Goal: Task Accomplishment & Management: Manage account settings

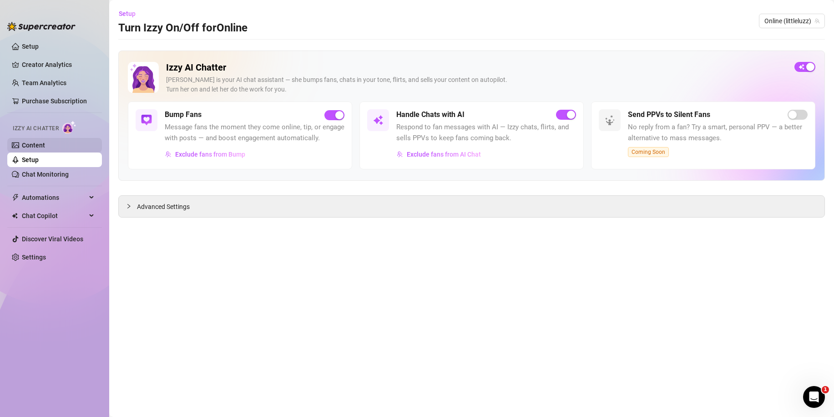
click at [40, 144] on link "Content" at bounding box center [33, 145] width 23 height 7
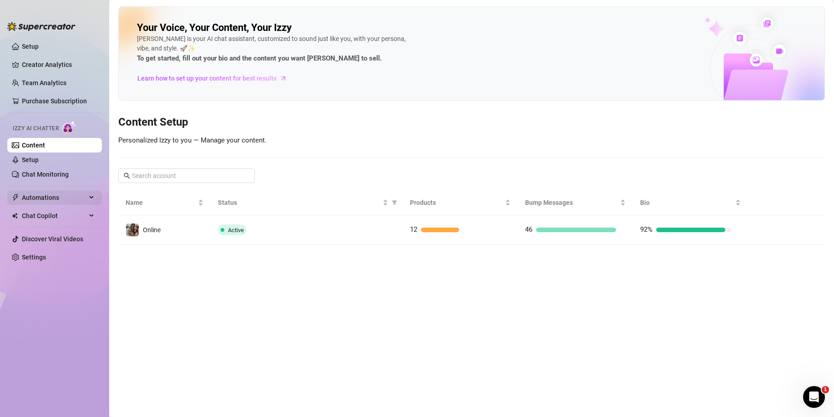
click at [55, 196] on span "Automations" at bounding box center [54, 197] width 65 height 15
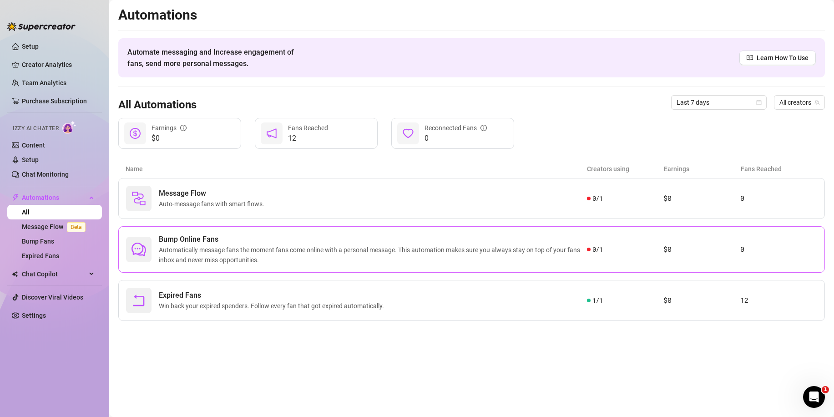
click at [248, 241] on span "Bump Online Fans" at bounding box center [373, 239] width 428 height 11
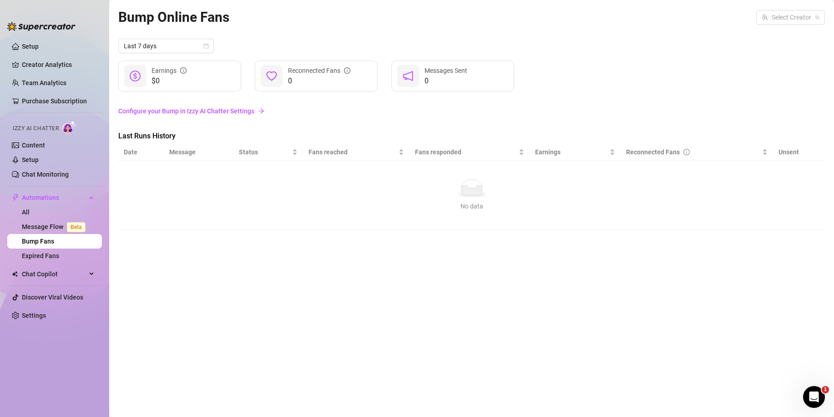
click at [204, 107] on link "Configure your Bump in Izzy AI Chatter Settings" at bounding box center [471, 110] width 707 height 17
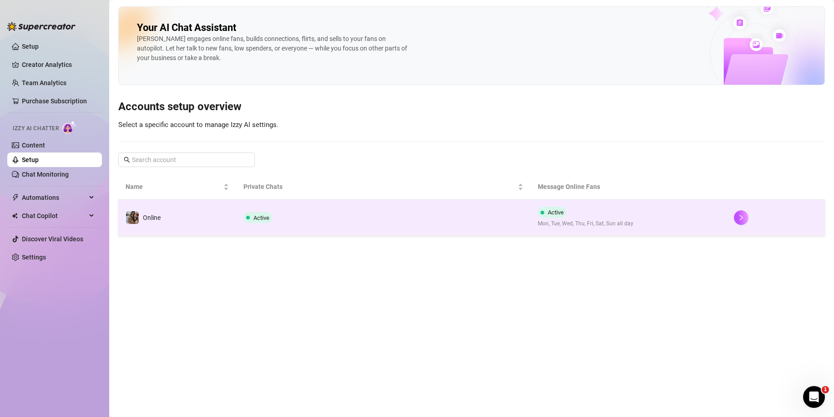
click at [270, 220] on span "Active" at bounding box center [258, 217] width 29 height 11
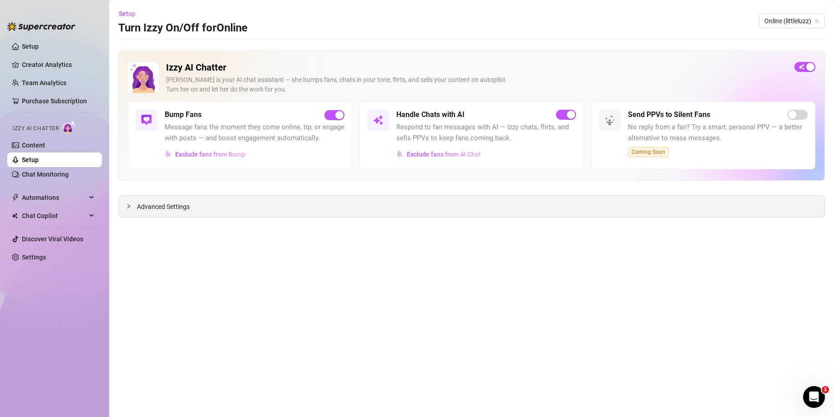
click at [156, 198] on div "Advanced Settings" at bounding box center [472, 206] width 706 height 21
click at [156, 206] on span "Advanced Settings" at bounding box center [163, 207] width 53 height 10
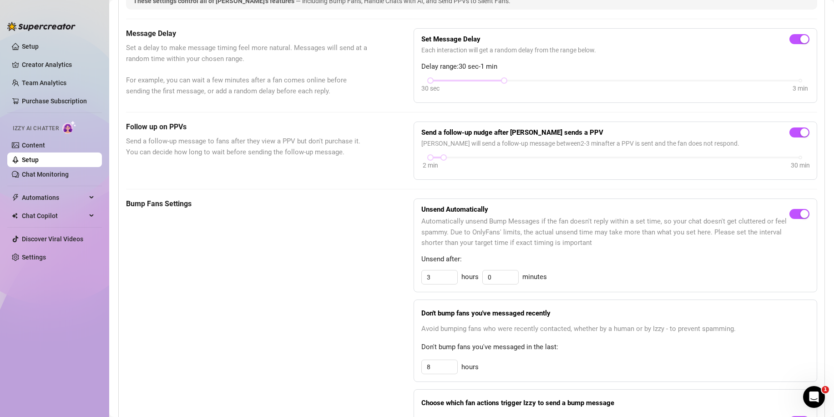
scroll to position [228, 0]
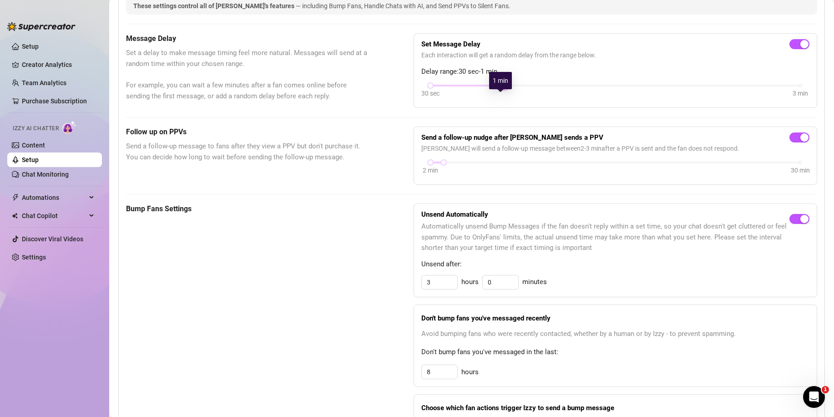
drag, startPoint x: 499, startPoint y: 95, endPoint x: 467, endPoint y: 99, distance: 31.7
click at [469, 86] on div "30 sec 3 min" at bounding box center [616, 85] width 370 height 4
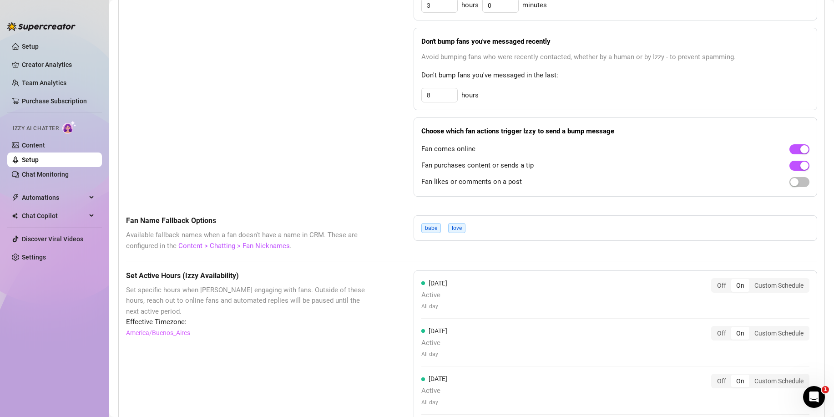
scroll to position [501, 0]
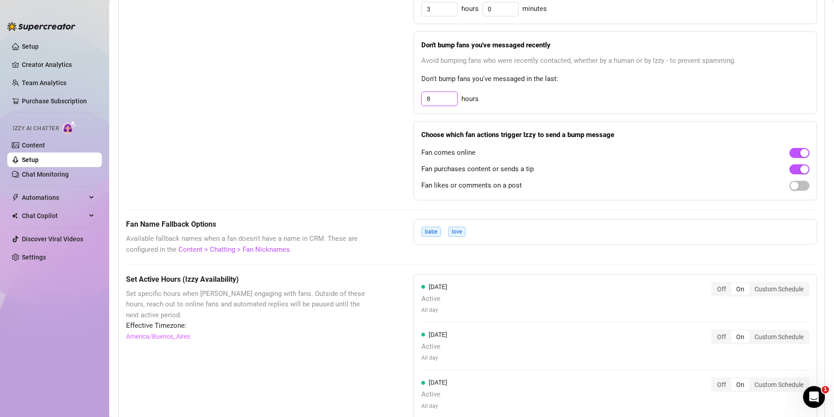
drag, startPoint x: 434, startPoint y: 112, endPoint x: 397, endPoint y: 112, distance: 36.9
click at [397, 112] on div "Bump Fans Settings Unsend Automatically Automatically unsend Bump Messages if t…" at bounding box center [471, 65] width 691 height 270
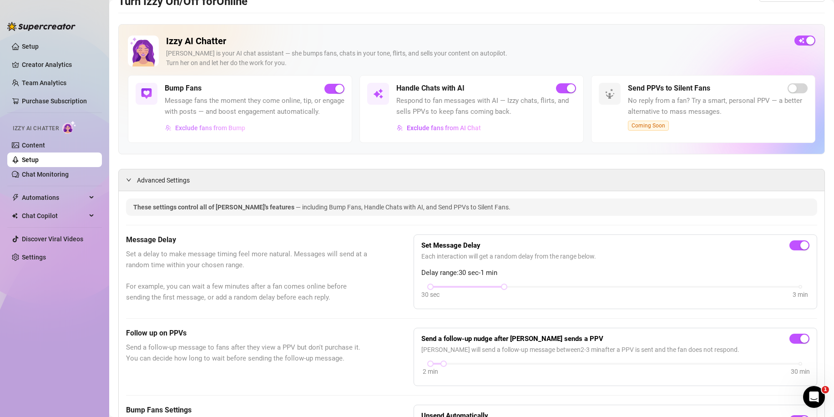
scroll to position [0, 0]
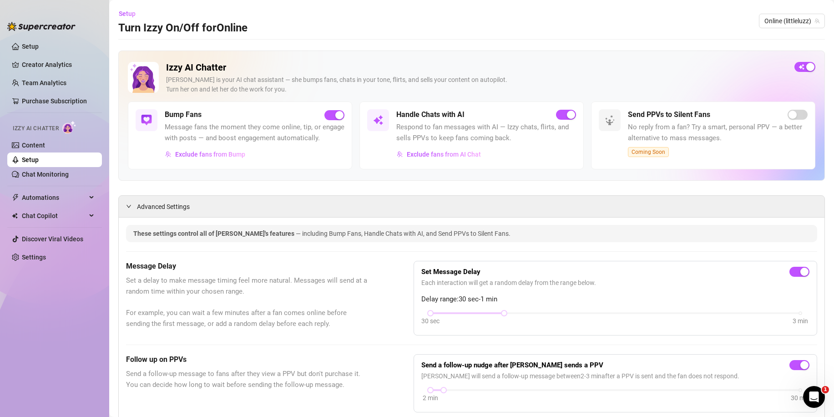
type input "3"
click at [419, 113] on h5 "Handle Chats with AI" at bounding box center [430, 114] width 68 height 11
click at [38, 173] on link "Chat Monitoring" at bounding box center [45, 174] width 47 height 7
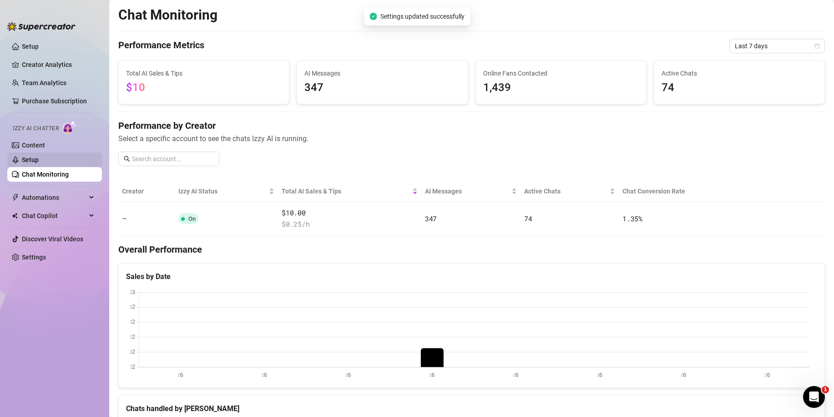
click at [37, 157] on link "Setup" at bounding box center [30, 159] width 17 height 7
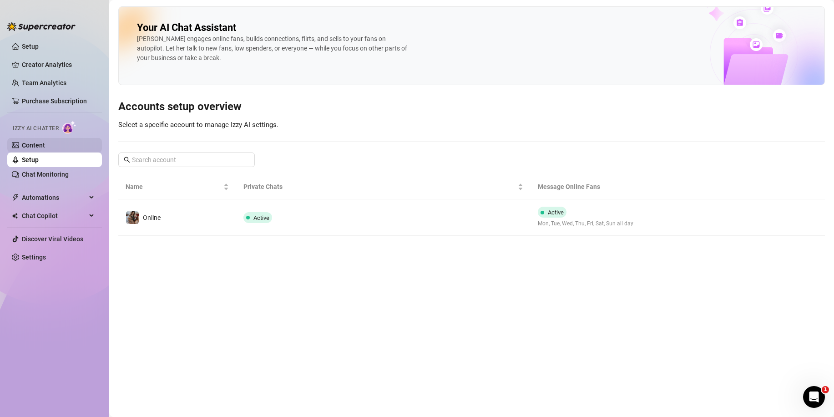
click at [34, 142] on link "Content" at bounding box center [33, 145] width 23 height 7
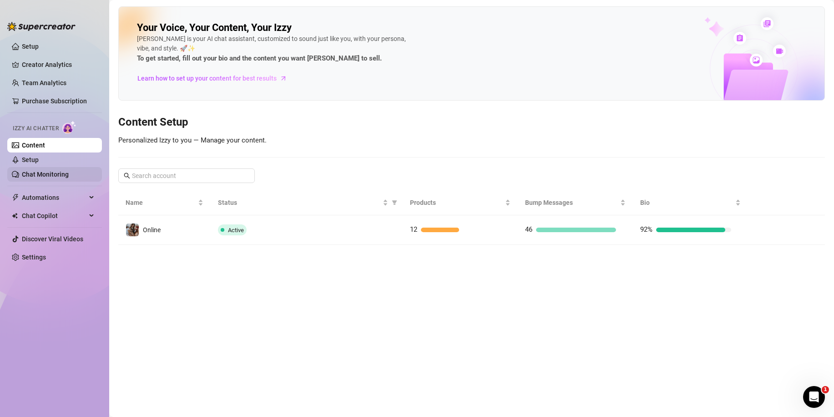
click at [41, 173] on link "Chat Monitoring" at bounding box center [45, 174] width 47 height 7
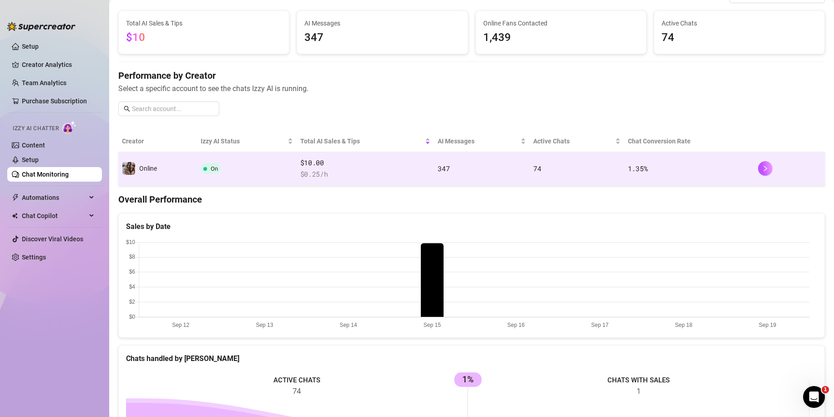
scroll to position [49, 0]
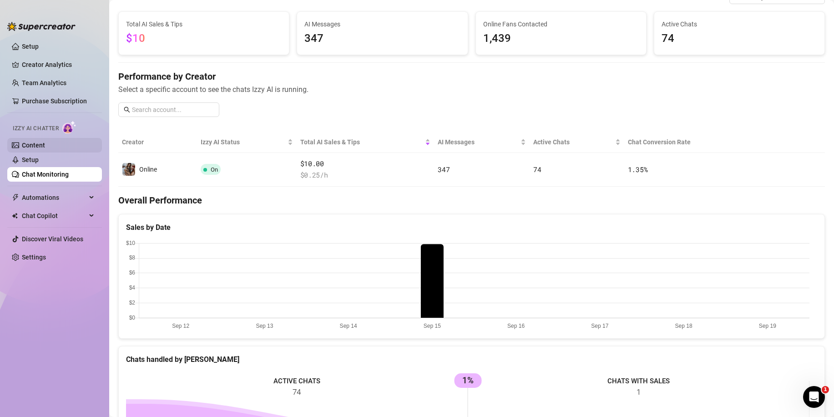
click at [44, 142] on link "Content" at bounding box center [33, 145] width 23 height 7
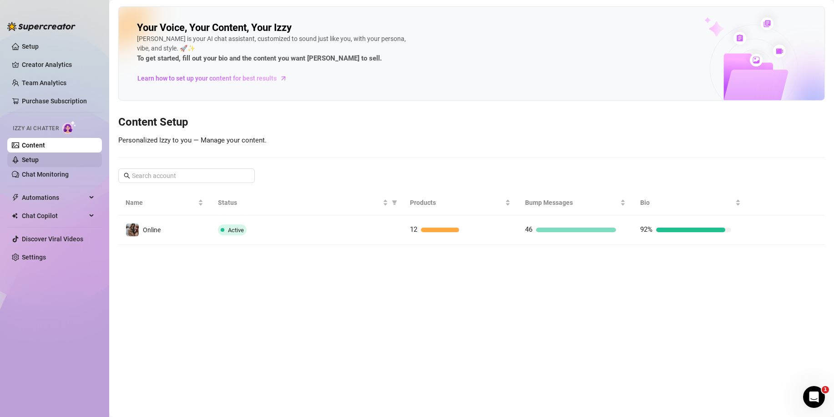
click at [29, 159] on link "Setup" at bounding box center [30, 159] width 17 height 7
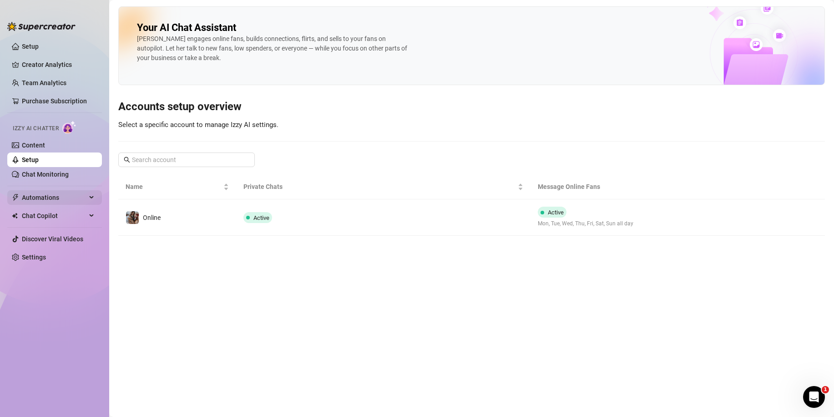
click at [51, 200] on span "Automations" at bounding box center [54, 197] width 65 height 15
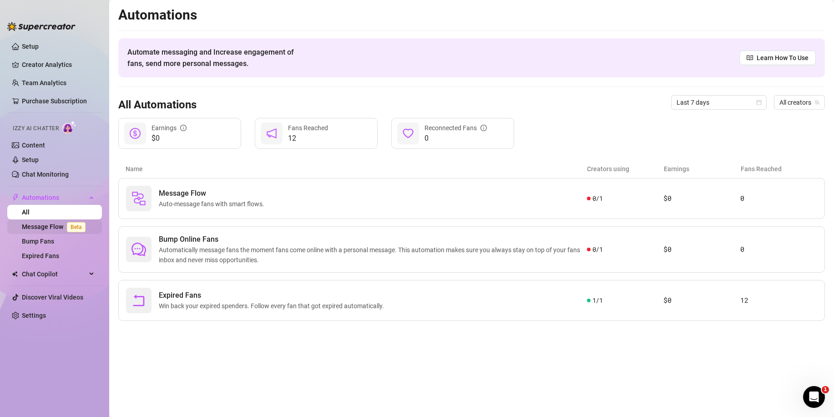
click at [36, 228] on link "Message Flow Beta" at bounding box center [55, 226] width 67 height 7
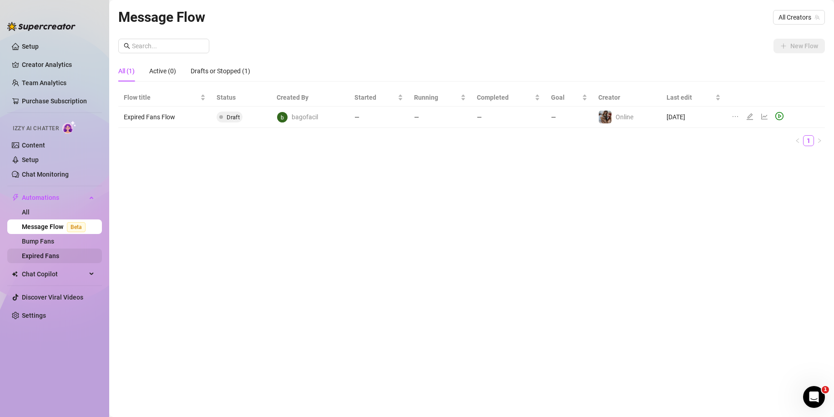
click at [47, 254] on link "Expired Fans" at bounding box center [40, 255] width 37 height 7
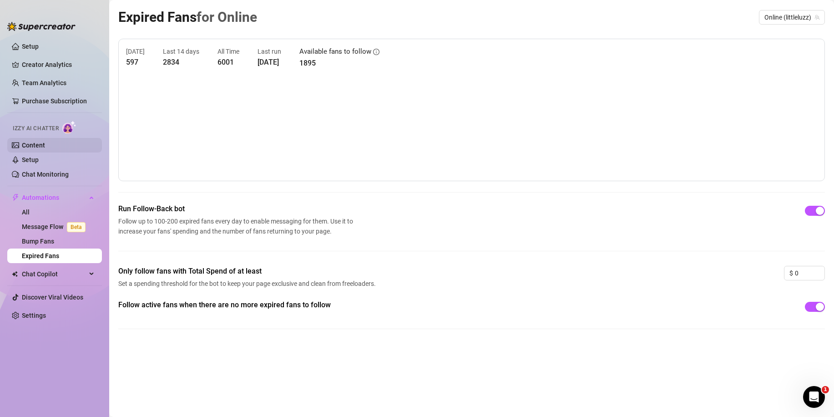
click at [29, 149] on link "Content" at bounding box center [33, 145] width 23 height 7
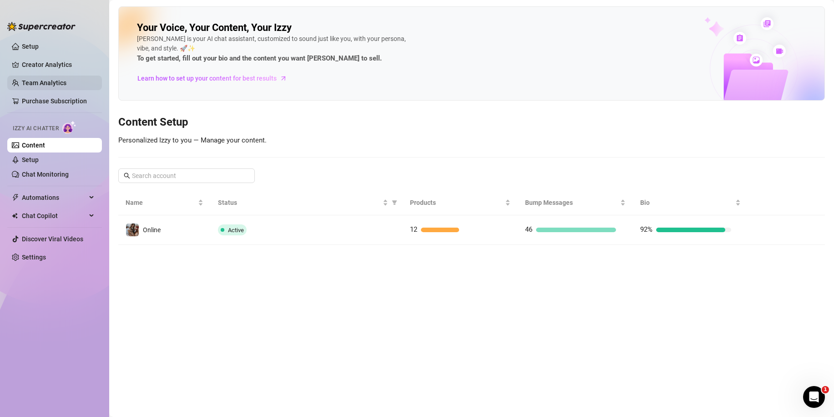
click at [42, 80] on link "Team Analytics" at bounding box center [44, 82] width 45 height 7
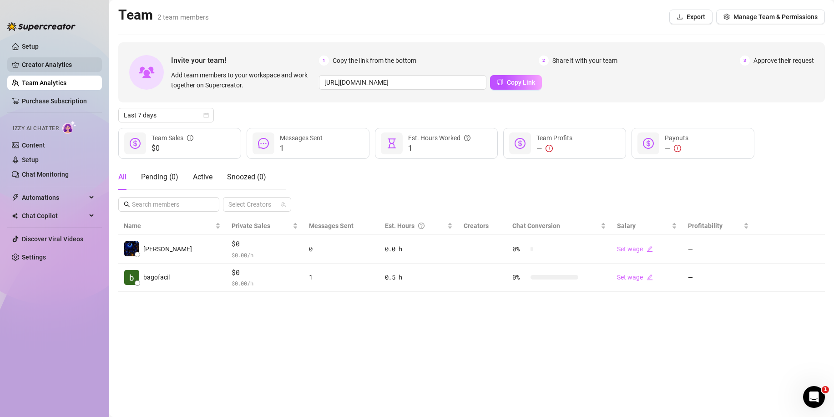
click at [43, 63] on link "Creator Analytics" at bounding box center [58, 64] width 73 height 15
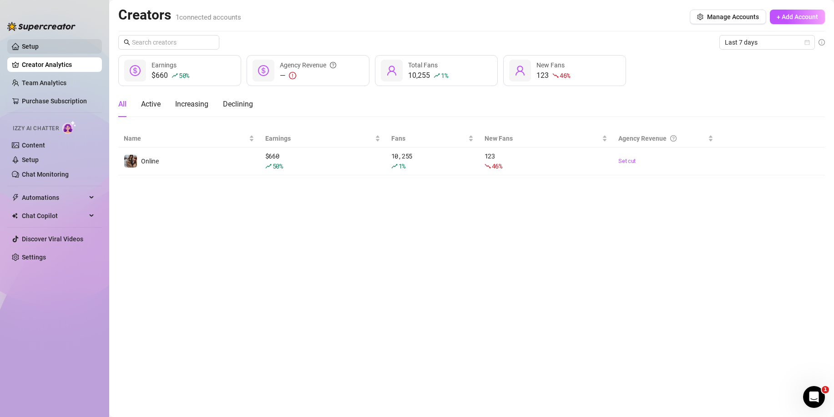
click at [38, 46] on link "Setup" at bounding box center [30, 46] width 17 height 7
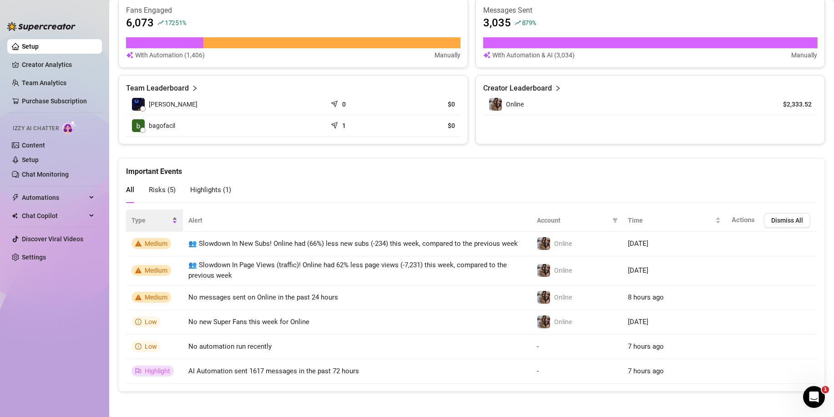
scroll to position [323, 0]
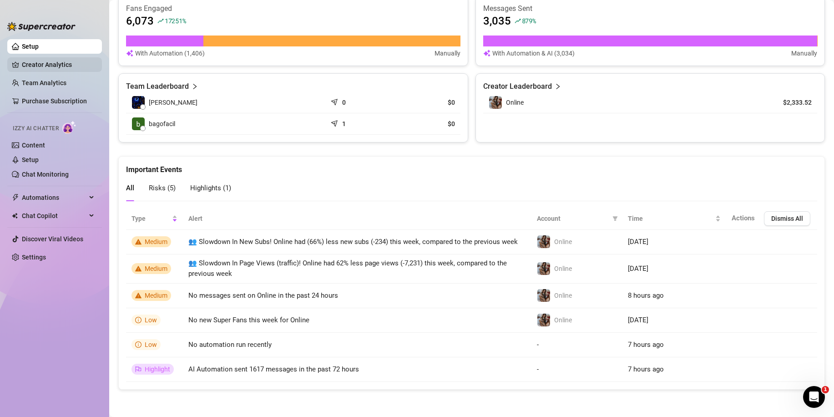
click at [36, 62] on link "Creator Analytics" at bounding box center [58, 64] width 73 height 15
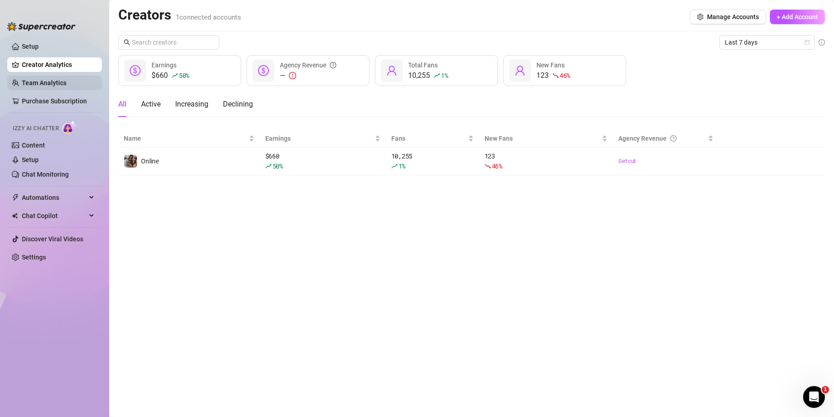
click at [41, 84] on link "Team Analytics" at bounding box center [44, 82] width 45 height 7
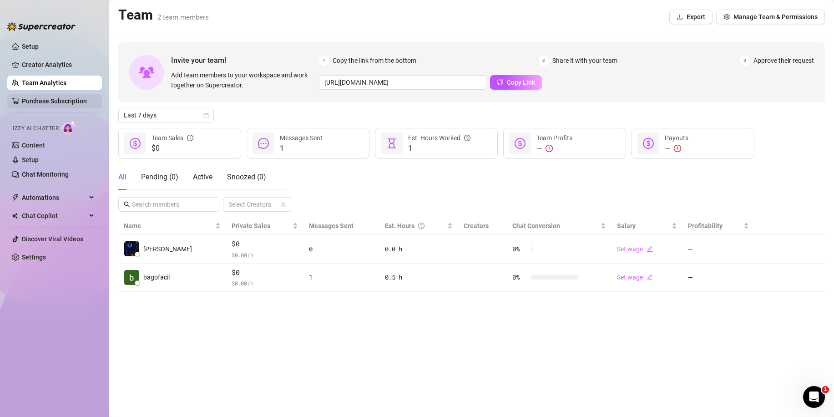
click at [41, 101] on link "Purchase Subscription" at bounding box center [58, 101] width 73 height 15
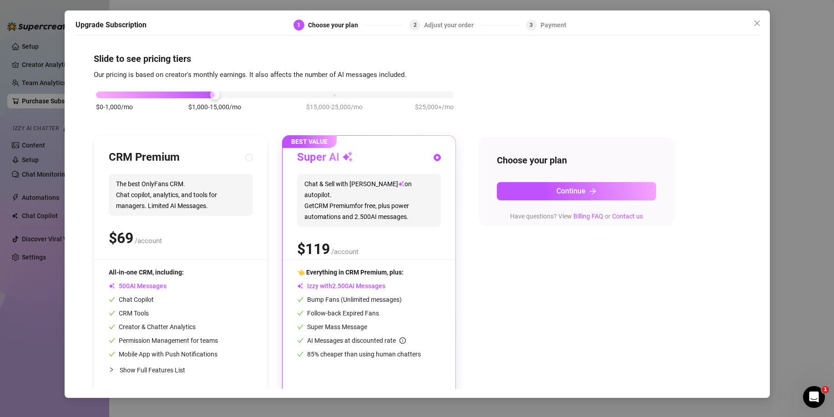
click at [20, 116] on div "Upgrade Subscription 1 Choose your plan 2 Adjust your order 3 Payment Slide to …" at bounding box center [417, 208] width 834 height 417
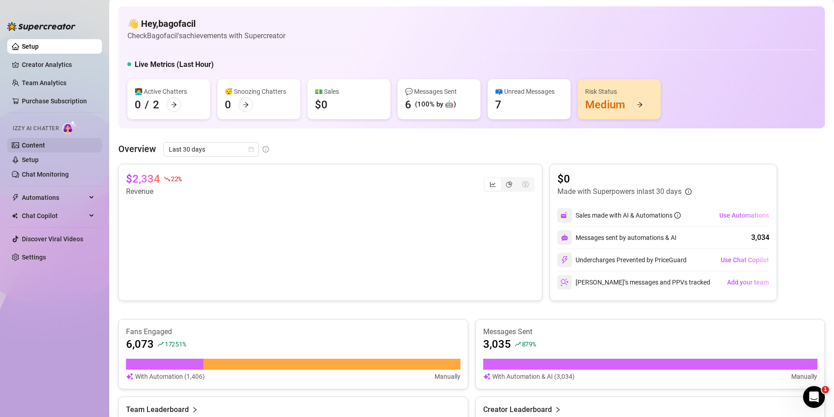
click at [32, 144] on link "Content" at bounding box center [33, 145] width 23 height 7
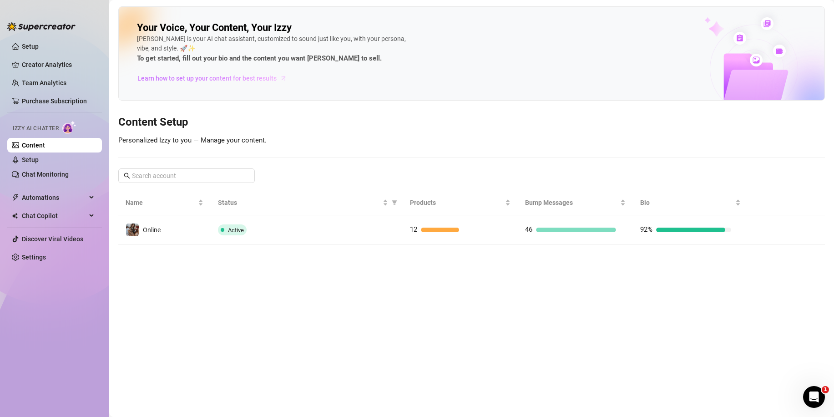
click at [177, 77] on span "Learn how to set up your content for best results" at bounding box center [206, 78] width 139 height 10
click at [41, 171] on link "Chat Monitoring" at bounding box center [45, 174] width 47 height 7
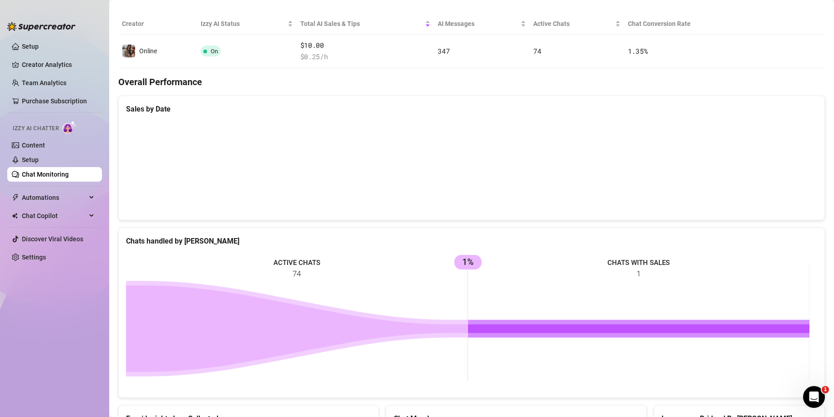
scroll to position [140, 0]
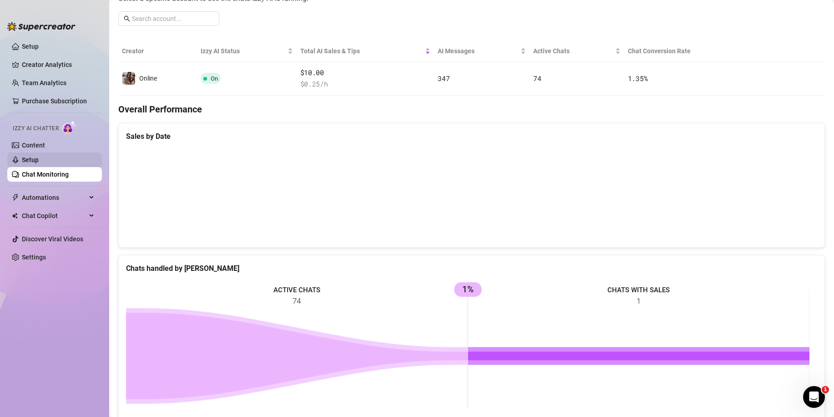
click at [39, 161] on link "Setup" at bounding box center [30, 159] width 17 height 7
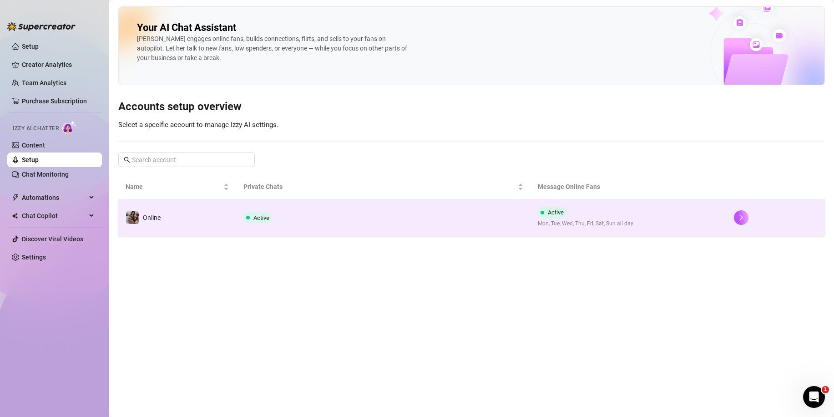
click at [185, 220] on td "Online" at bounding box center [177, 217] width 118 height 36
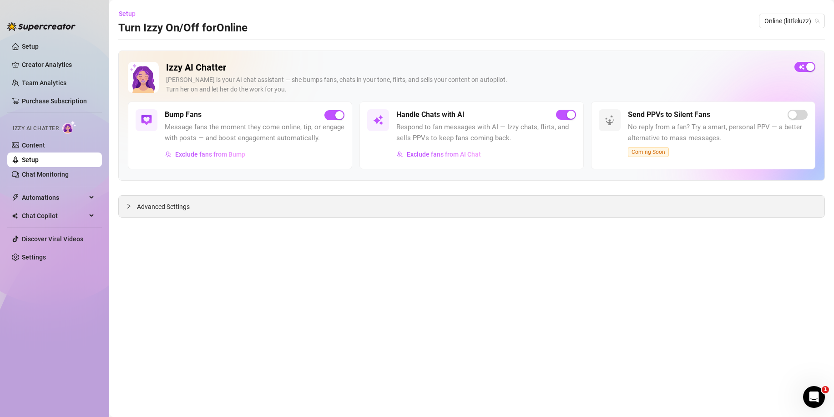
click at [206, 201] on div "Advanced Settings" at bounding box center [472, 206] width 706 height 21
click at [163, 207] on span "Advanced Settings" at bounding box center [163, 207] width 53 height 10
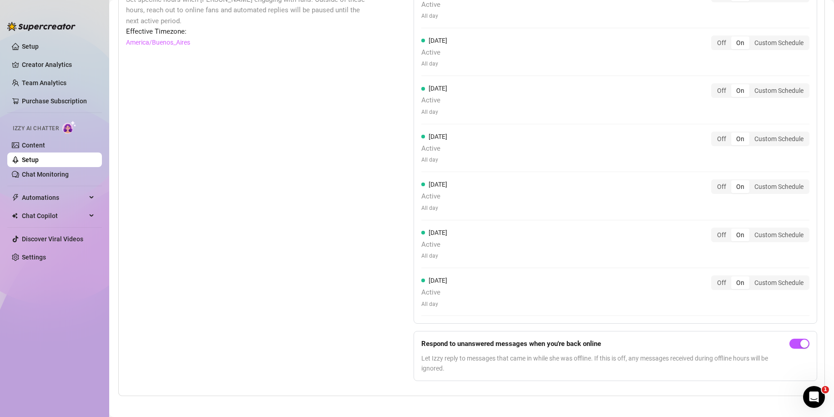
scroll to position [812, 0]
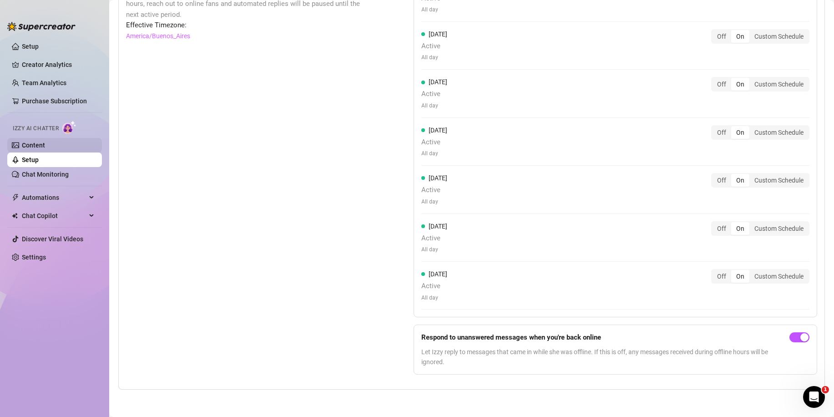
click at [45, 147] on link "Content" at bounding box center [33, 145] width 23 height 7
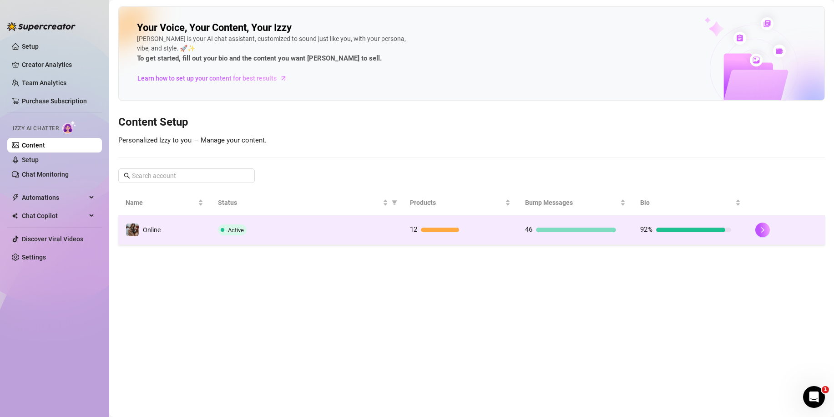
click at [221, 232] on span at bounding box center [223, 230] width 4 height 4
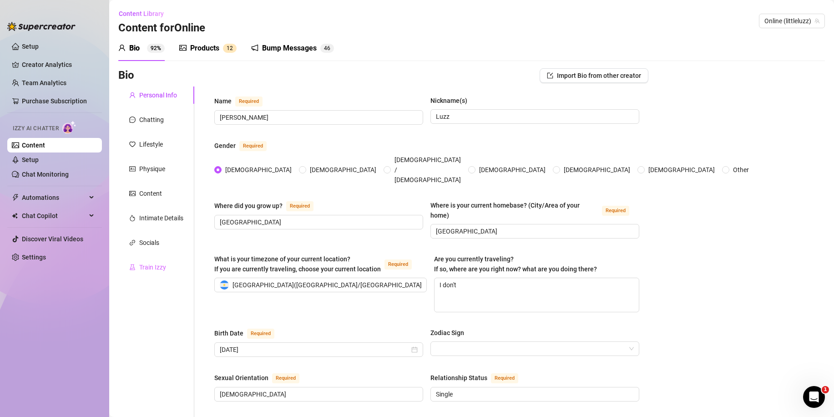
click at [162, 261] on div "Train Izzy" at bounding box center [156, 267] width 76 height 17
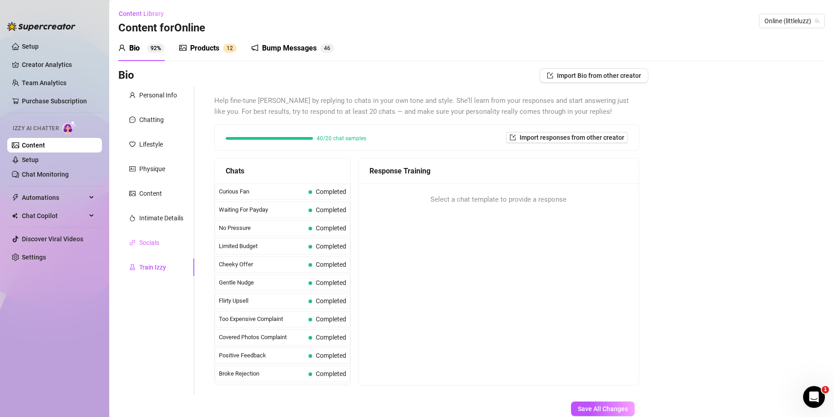
click at [136, 249] on div "Socials" at bounding box center [156, 242] width 76 height 17
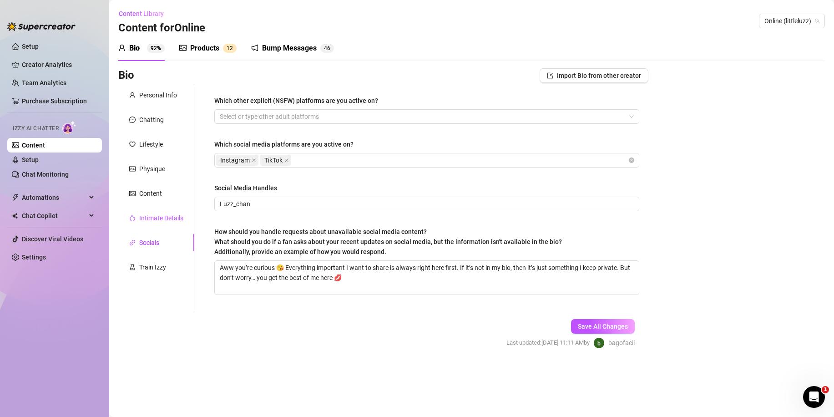
click at [159, 220] on div "Intimate Details" at bounding box center [161, 218] width 44 height 10
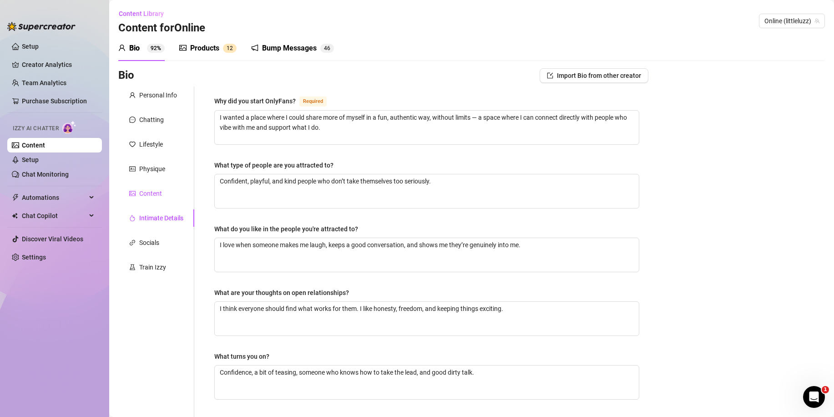
click at [155, 192] on div "Content" at bounding box center [150, 193] width 23 height 10
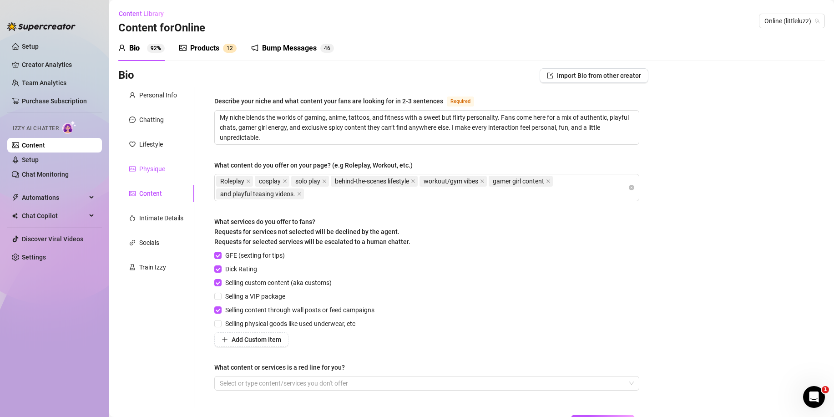
click at [153, 171] on div "Physique" at bounding box center [152, 169] width 26 height 10
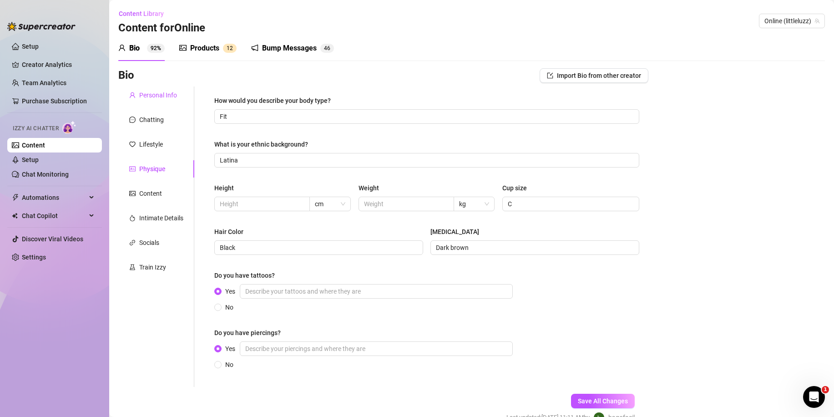
click at [157, 97] on div "Personal Info" at bounding box center [158, 95] width 38 height 10
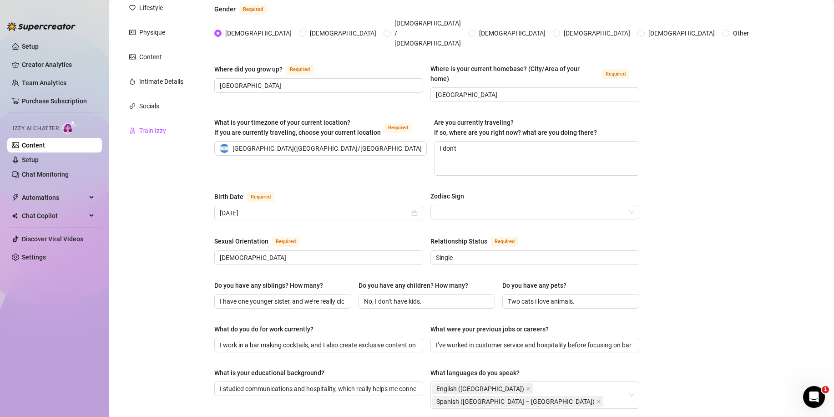
click at [163, 132] on div "Train Izzy" at bounding box center [152, 131] width 27 height 10
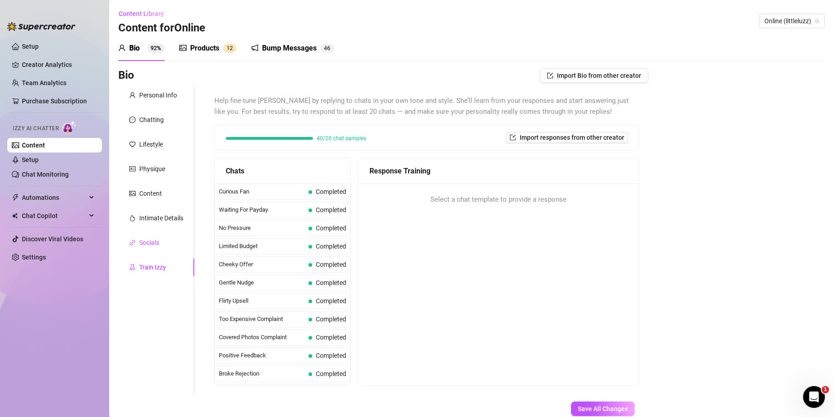
click at [152, 245] on div "Socials" at bounding box center [149, 243] width 20 height 10
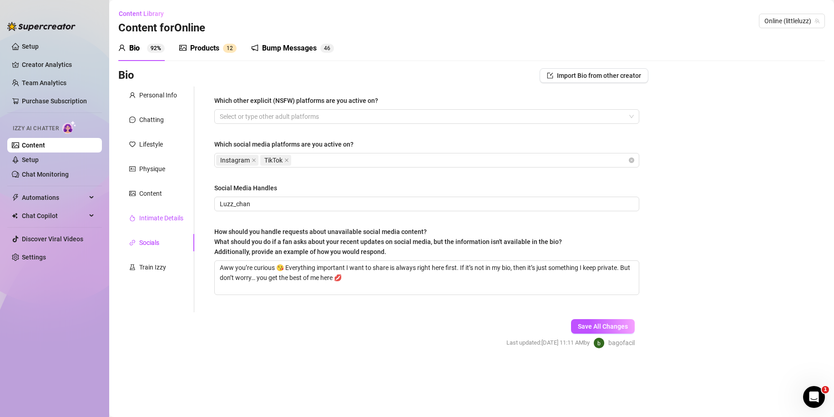
click at [159, 218] on div "Intimate Details" at bounding box center [161, 218] width 44 height 10
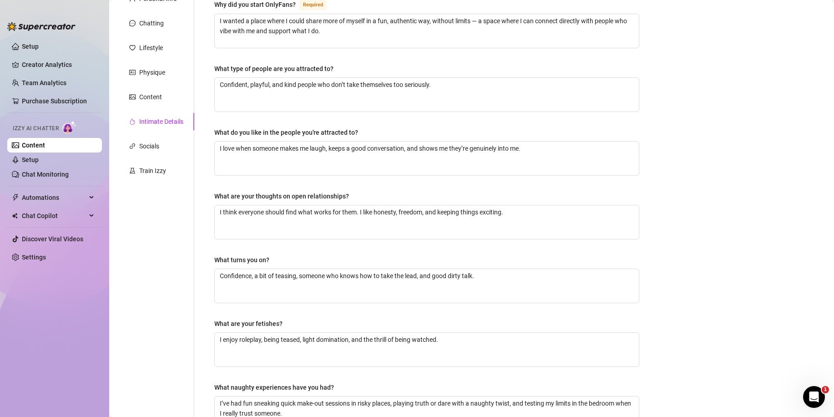
scroll to position [207, 0]
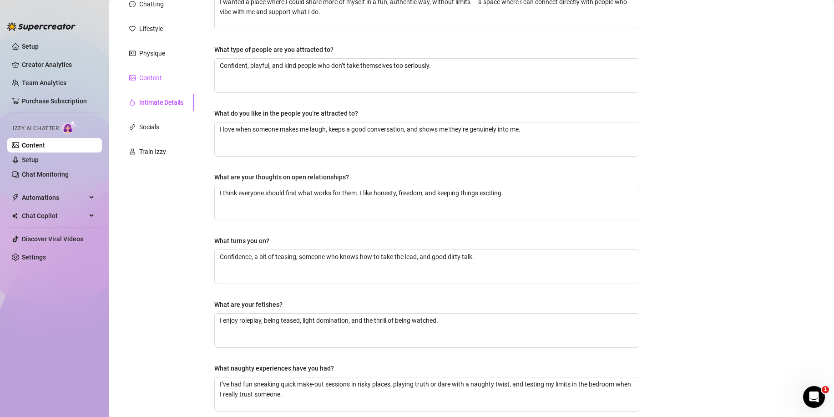
click at [156, 81] on div "Content" at bounding box center [150, 78] width 23 height 10
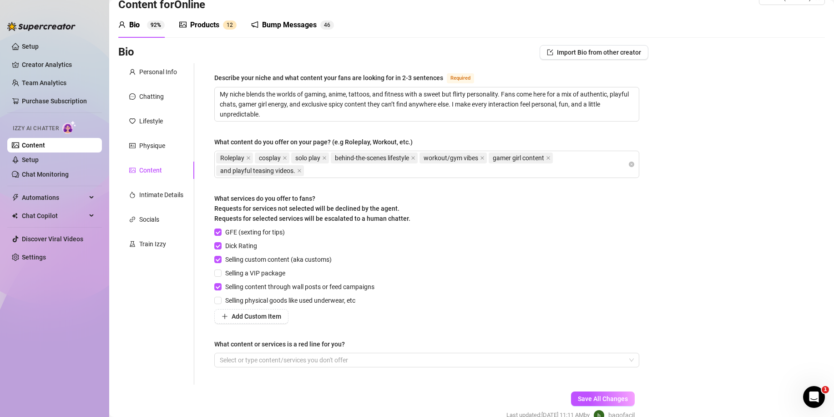
scroll to position [0, 0]
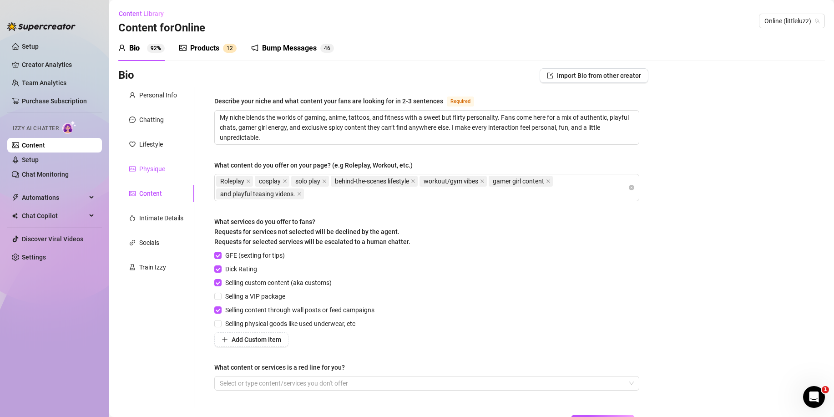
click at [163, 164] on div "Physique" at bounding box center [152, 169] width 26 height 10
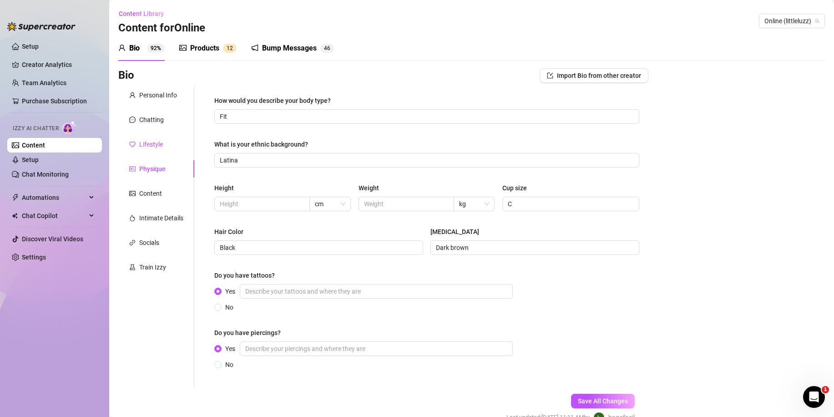
click at [149, 144] on div "Lifestyle" at bounding box center [151, 144] width 24 height 10
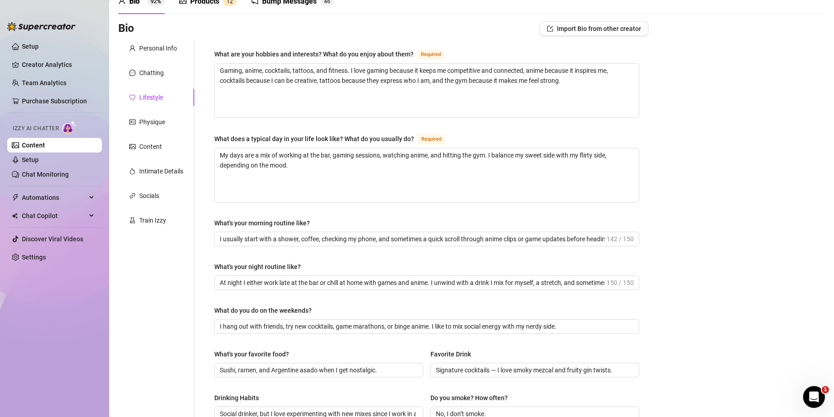
scroll to position [46, 0]
click at [151, 97] on div "Lifestyle" at bounding box center [151, 99] width 24 height 10
click at [149, 70] on div "Chatting" at bounding box center [151, 74] width 25 height 10
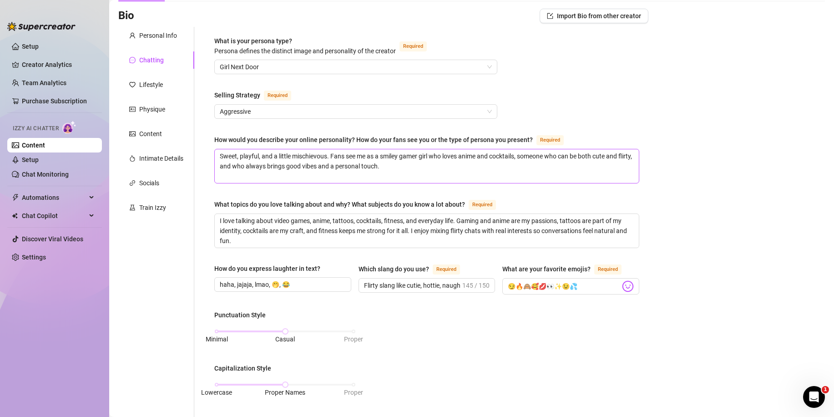
scroll to position [17, 0]
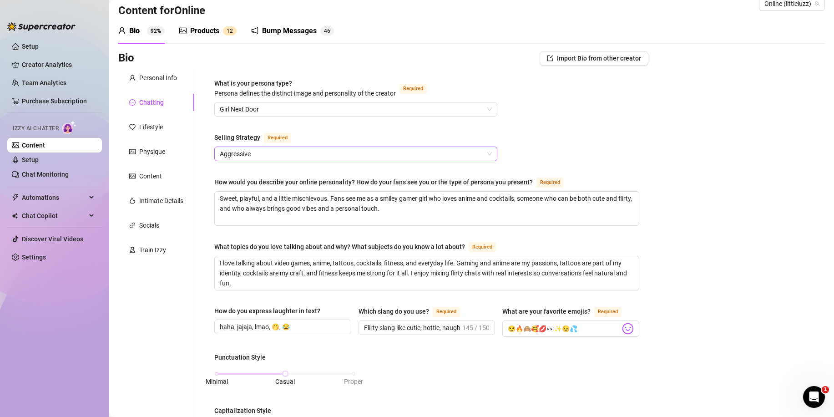
click at [279, 152] on span "Aggressive" at bounding box center [356, 154] width 272 height 14
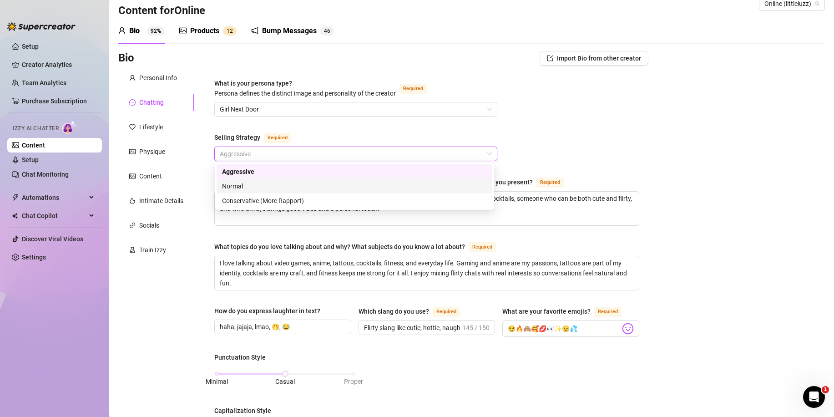
click at [278, 185] on div "Normal" at bounding box center [354, 186] width 265 height 10
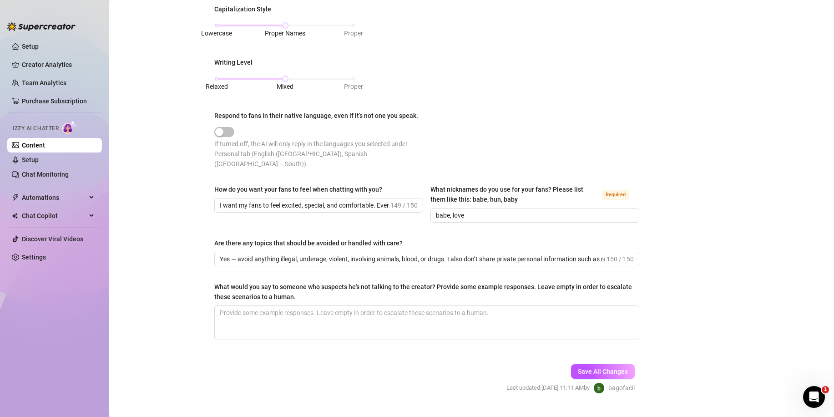
scroll to position [427, 0]
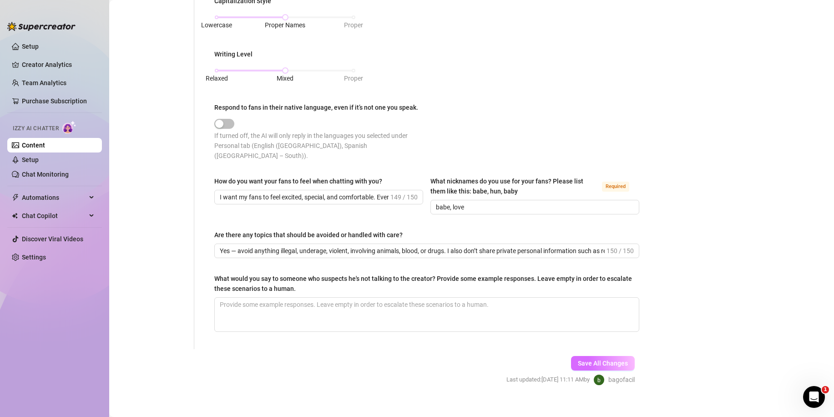
click at [617, 360] on span "Save All Changes" at bounding box center [603, 363] width 50 height 7
click at [30, 43] on link "Setup" at bounding box center [30, 46] width 17 height 7
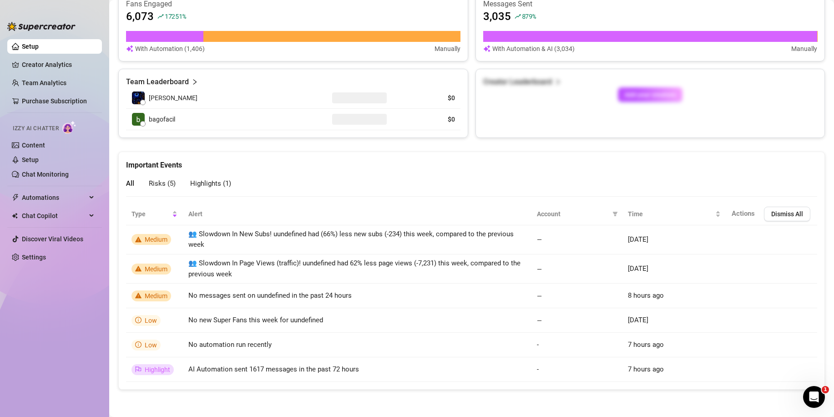
scroll to position [323, 0]
